Goal: Task Accomplishment & Management: Manage account settings

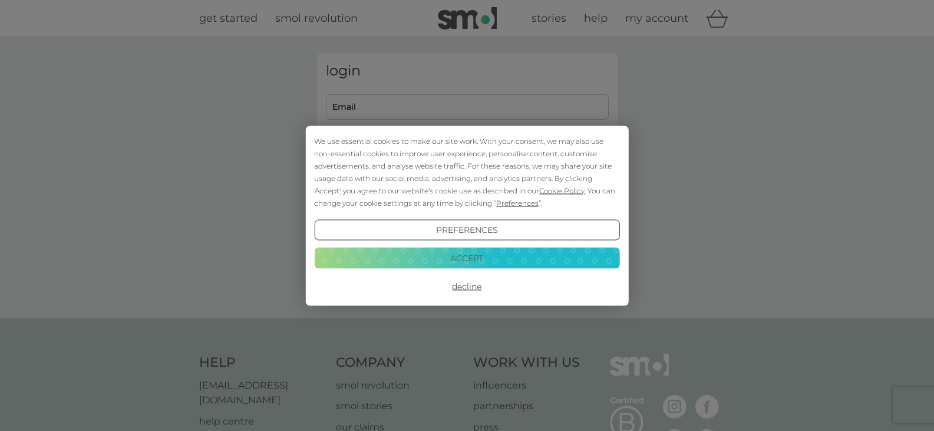
type input "[EMAIL_ADDRESS][DOMAIN_NAME]"
click at [470, 288] on button "Decline" at bounding box center [466, 286] width 305 height 21
type input "[EMAIL_ADDRESS][DOMAIN_NAME]"
click at [477, 285] on button "Decline" at bounding box center [466, 286] width 305 height 21
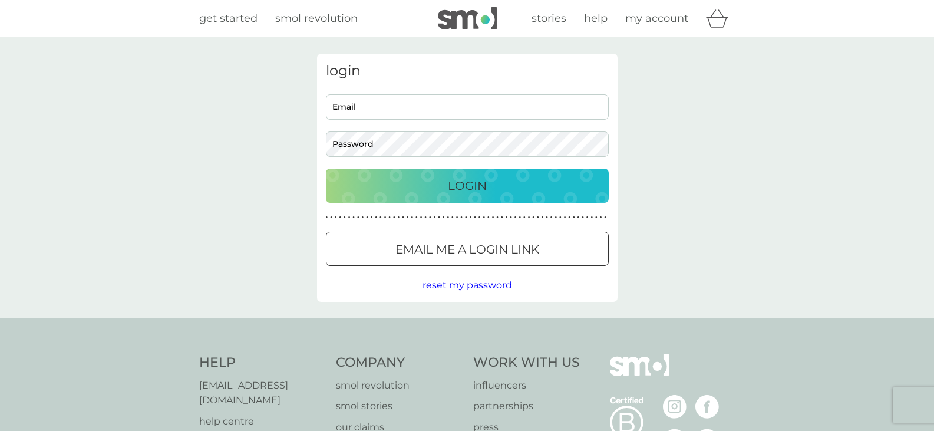
type input "[EMAIL_ADDRESS][DOMAIN_NAME]"
click at [467, 183] on p "Login" at bounding box center [467, 185] width 39 height 19
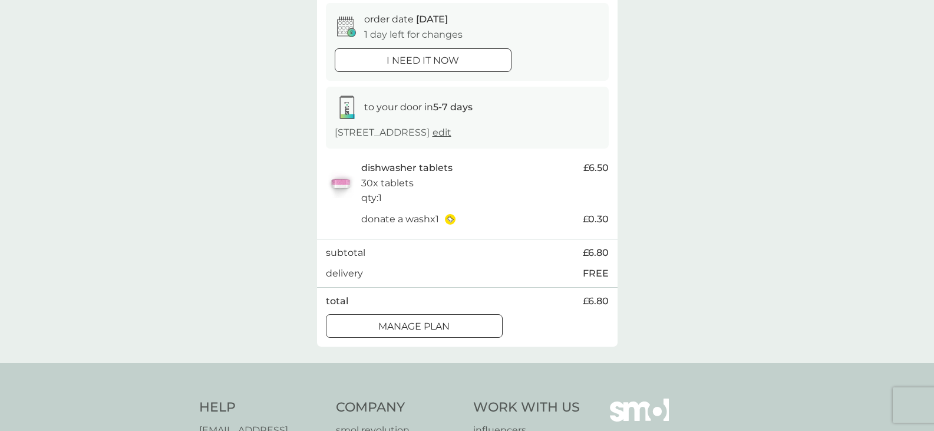
scroll to position [118, 0]
click at [434, 320] on div at bounding box center [414, 324] width 42 height 12
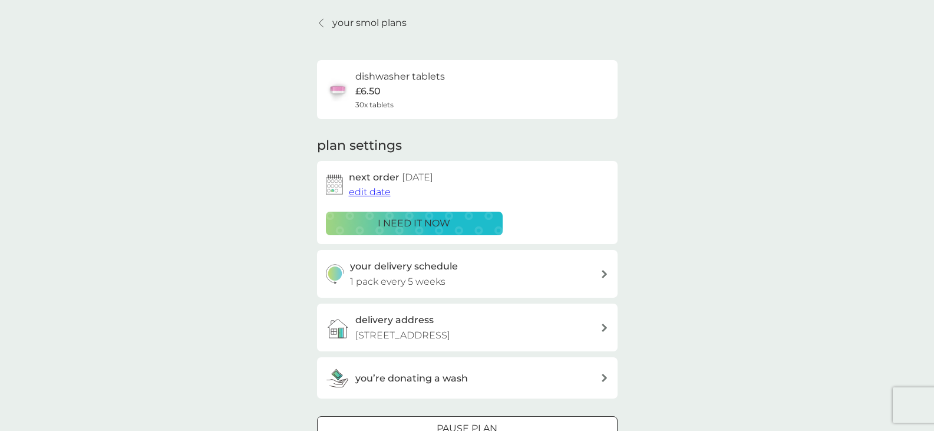
scroll to position [59, 0]
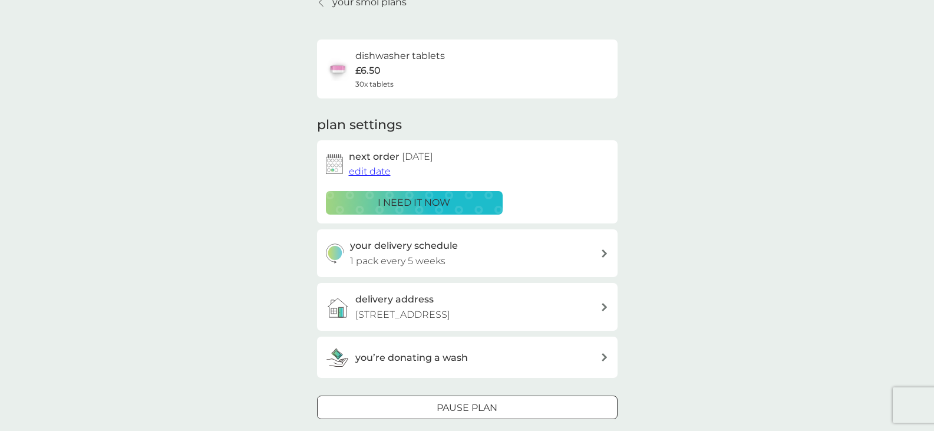
click at [603, 252] on icon at bounding box center [605, 253] width 6 height 8
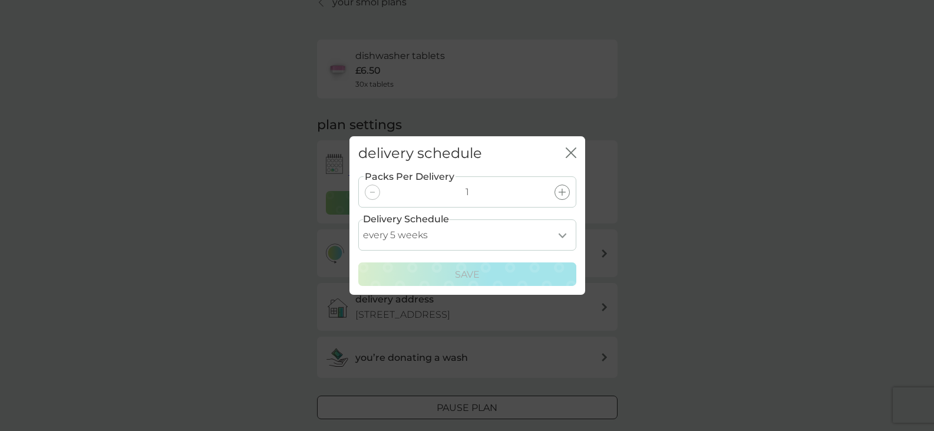
click at [563, 235] on select "every 1 week every 2 weeks every 3 weeks every 4 weeks every 5 weeks every 6 we…" at bounding box center [467, 234] width 218 height 31
select select "42"
click at [358, 219] on select "every 1 week every 2 weeks every 3 weeks every 4 weeks every 5 weeks every 6 we…" at bounding box center [467, 234] width 218 height 31
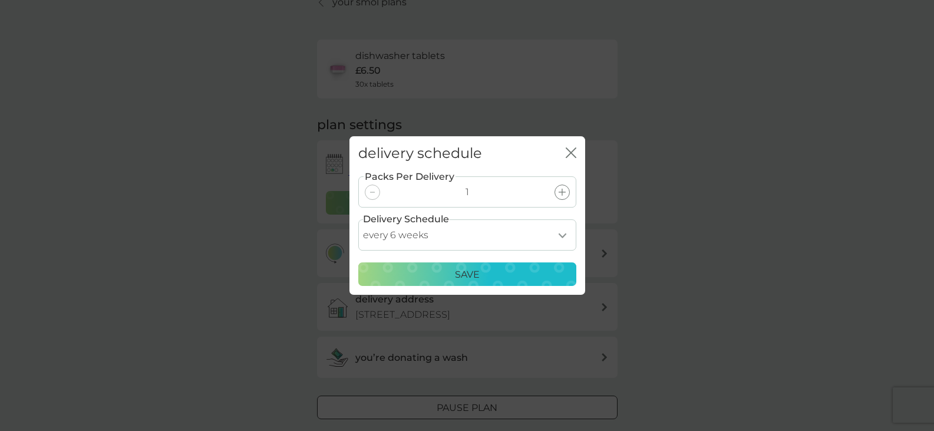
click at [469, 272] on p "Save" at bounding box center [467, 274] width 25 height 15
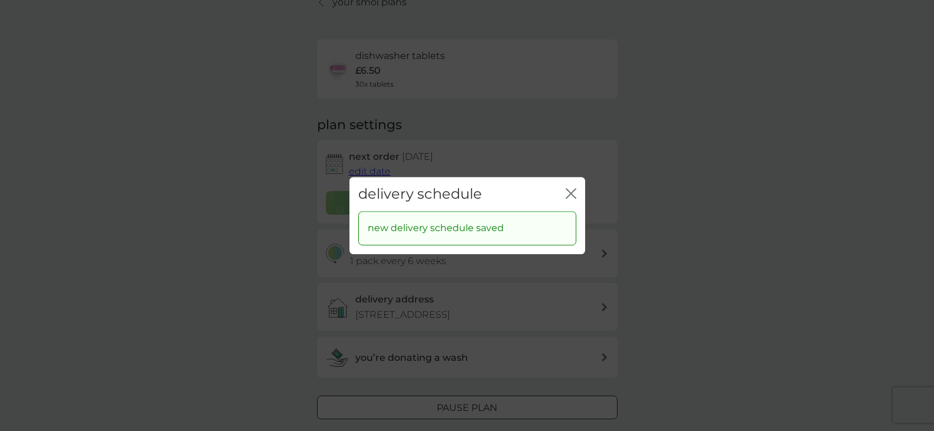
click at [566, 189] on icon "close" at bounding box center [568, 193] width 5 height 9
